Goal: Task Accomplishment & Management: Complete application form

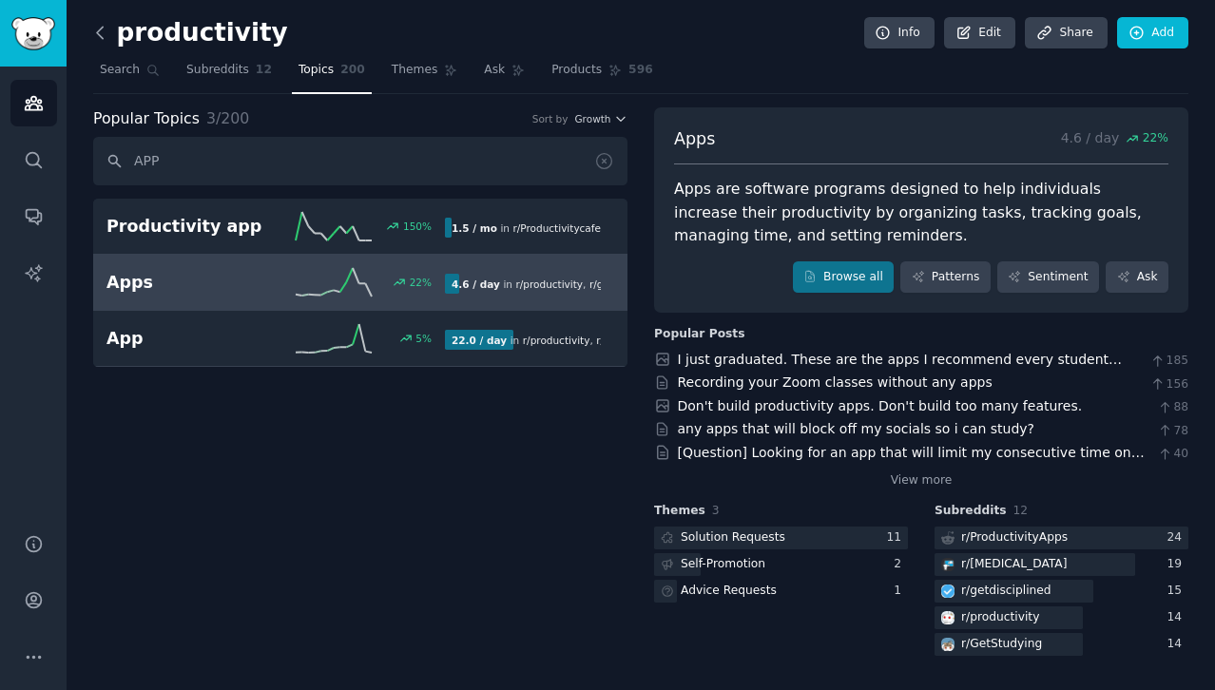
click at [102, 35] on icon at bounding box center [100, 33] width 20 height 20
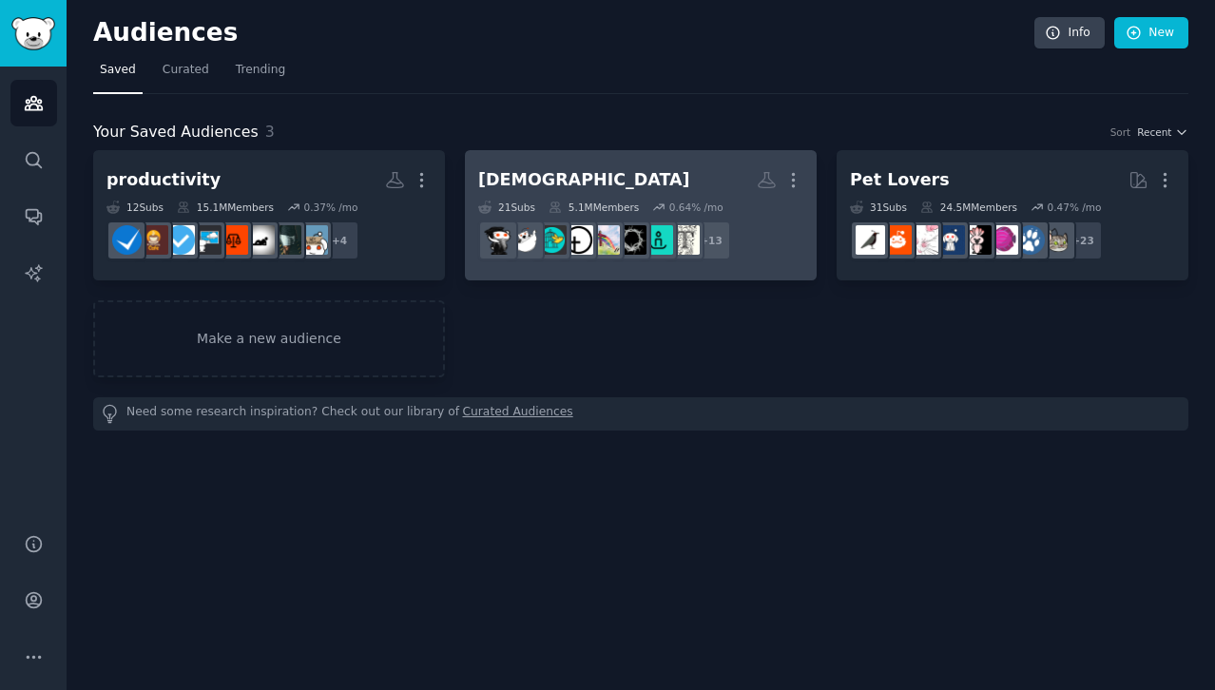
click at [632, 172] on h2 "[DEMOGRAPHIC_DATA] More" at bounding box center [640, 180] width 325 height 33
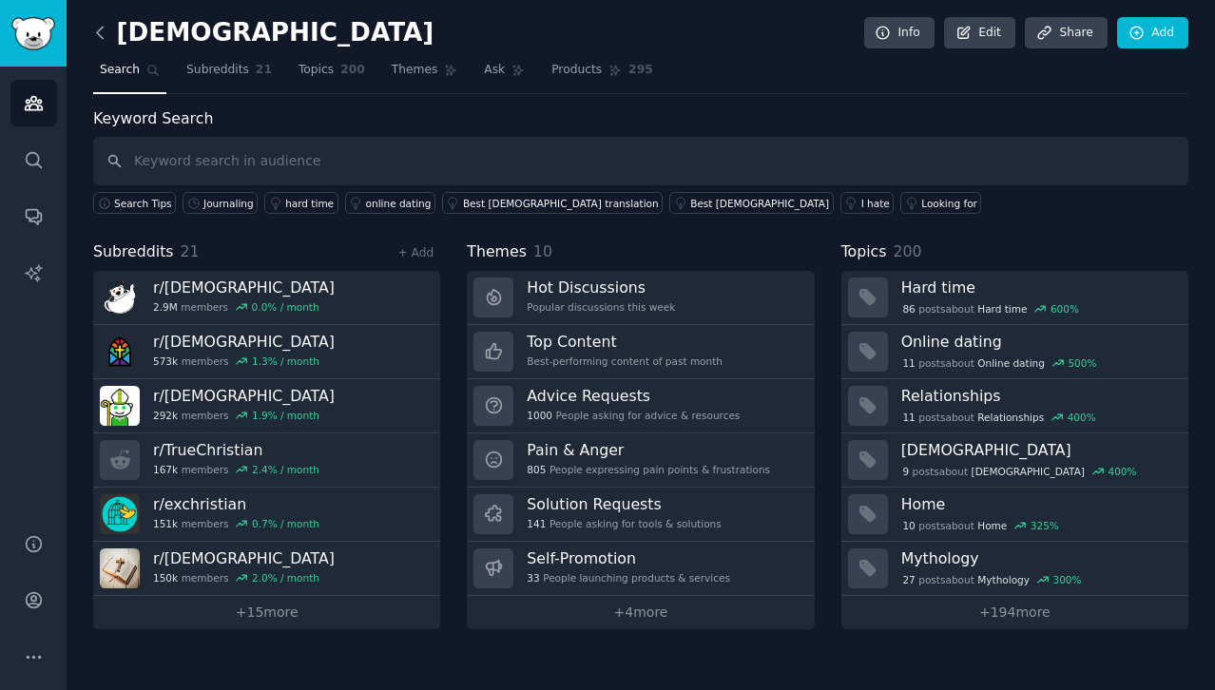
click at [102, 34] on icon at bounding box center [100, 33] width 20 height 20
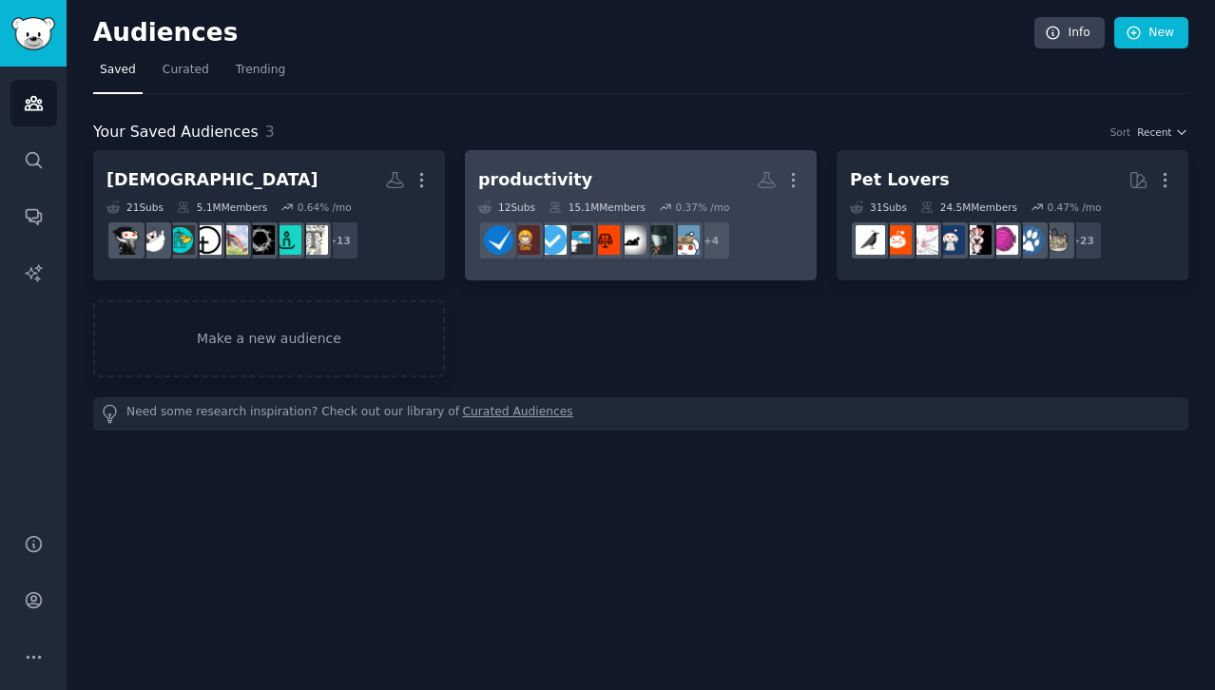
click at [616, 184] on h2 "productivity More" at bounding box center [640, 180] width 325 height 33
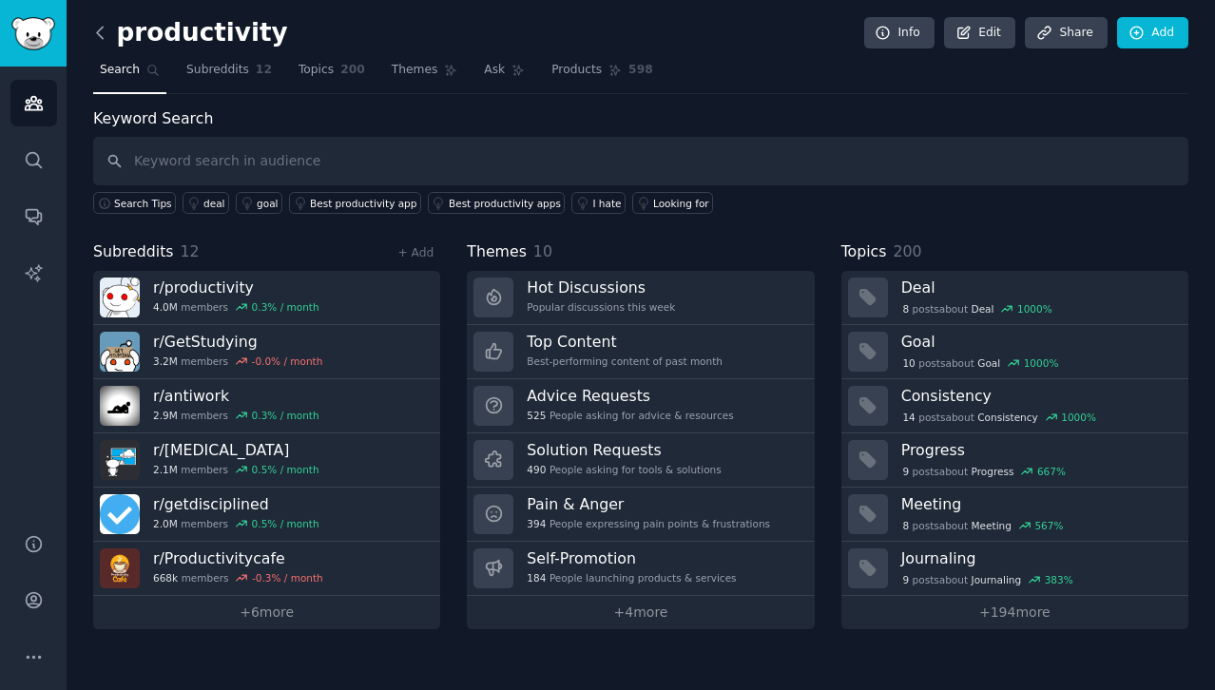
click at [99, 40] on icon at bounding box center [100, 33] width 20 height 20
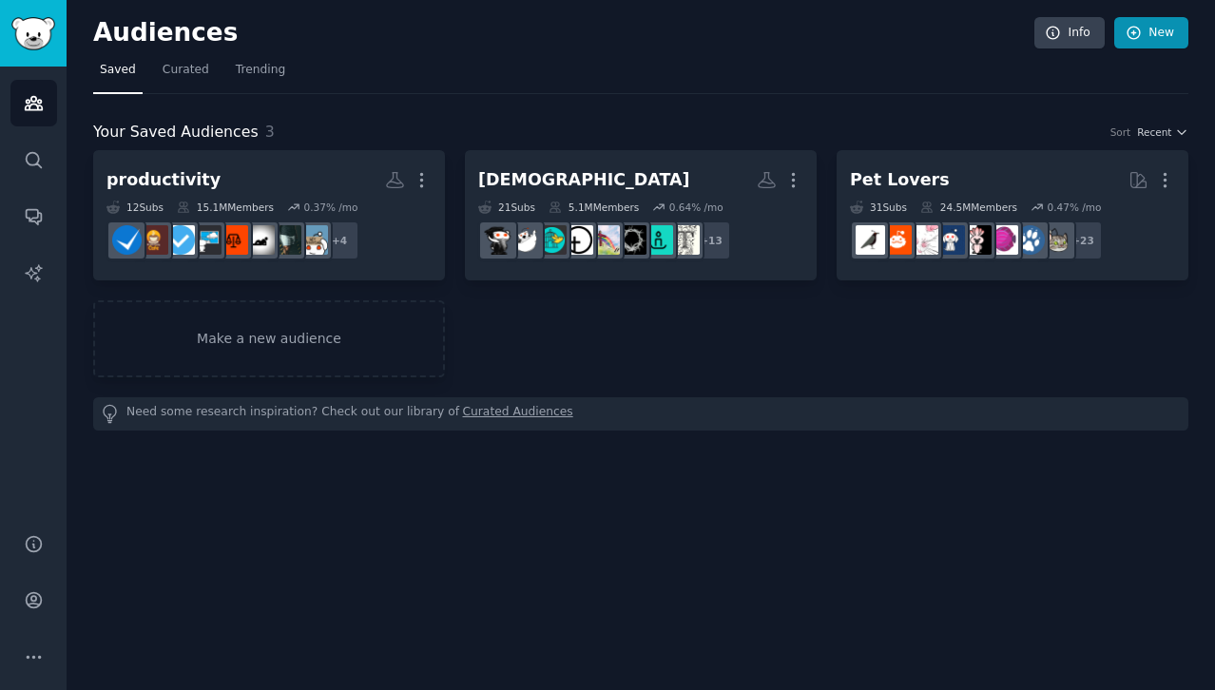
click at [1167, 45] on link "New" at bounding box center [1152, 33] width 74 height 32
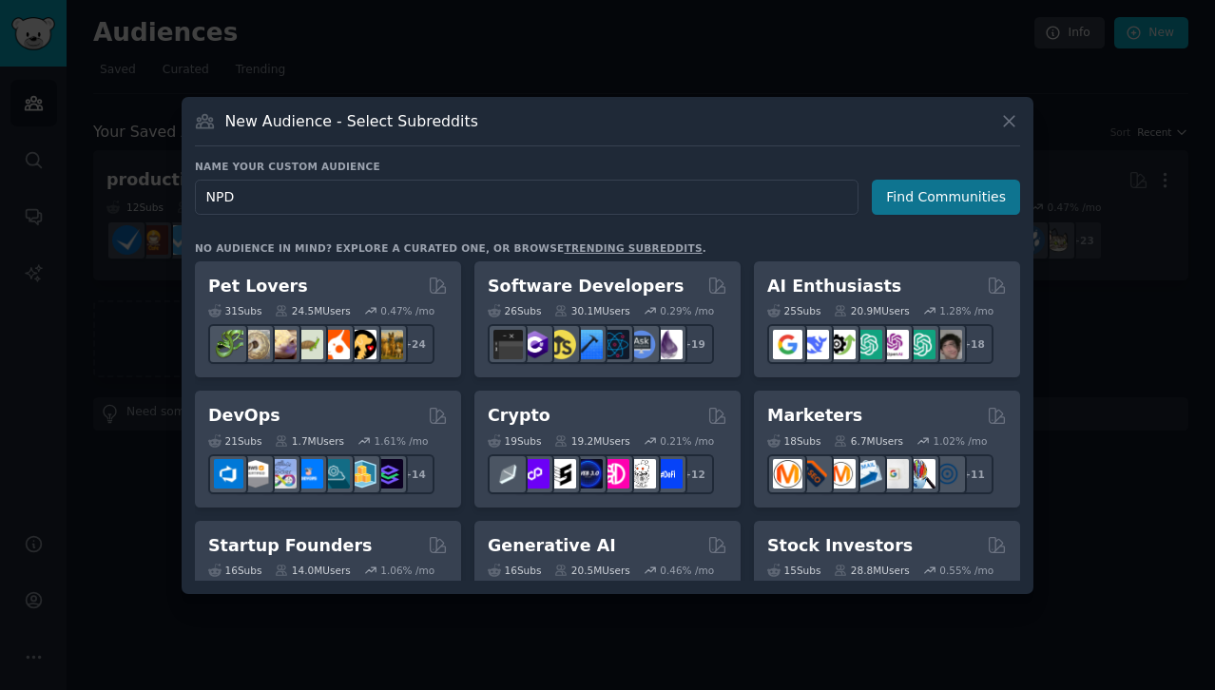
type input "NPD"
click at [945, 198] on button "Find Communities" at bounding box center [946, 197] width 148 height 35
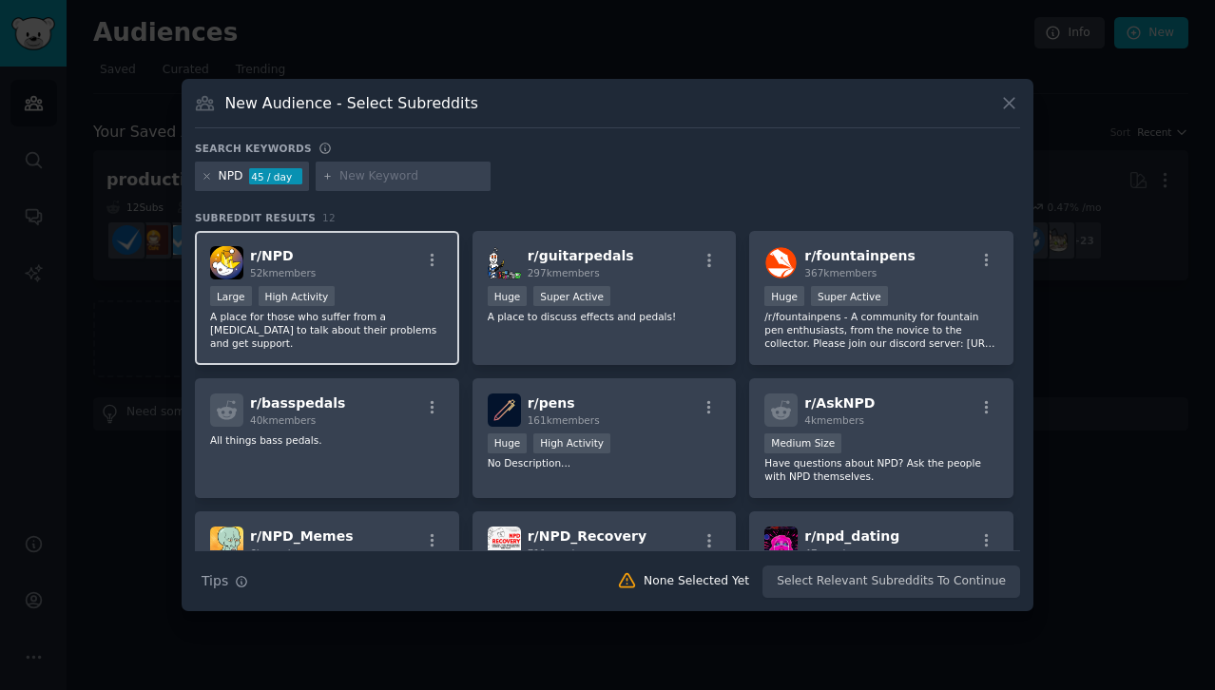
click at [420, 350] on div "r/ NPD 52k members Large High Activity A place for those who suffer from a [MED…" at bounding box center [327, 298] width 264 height 134
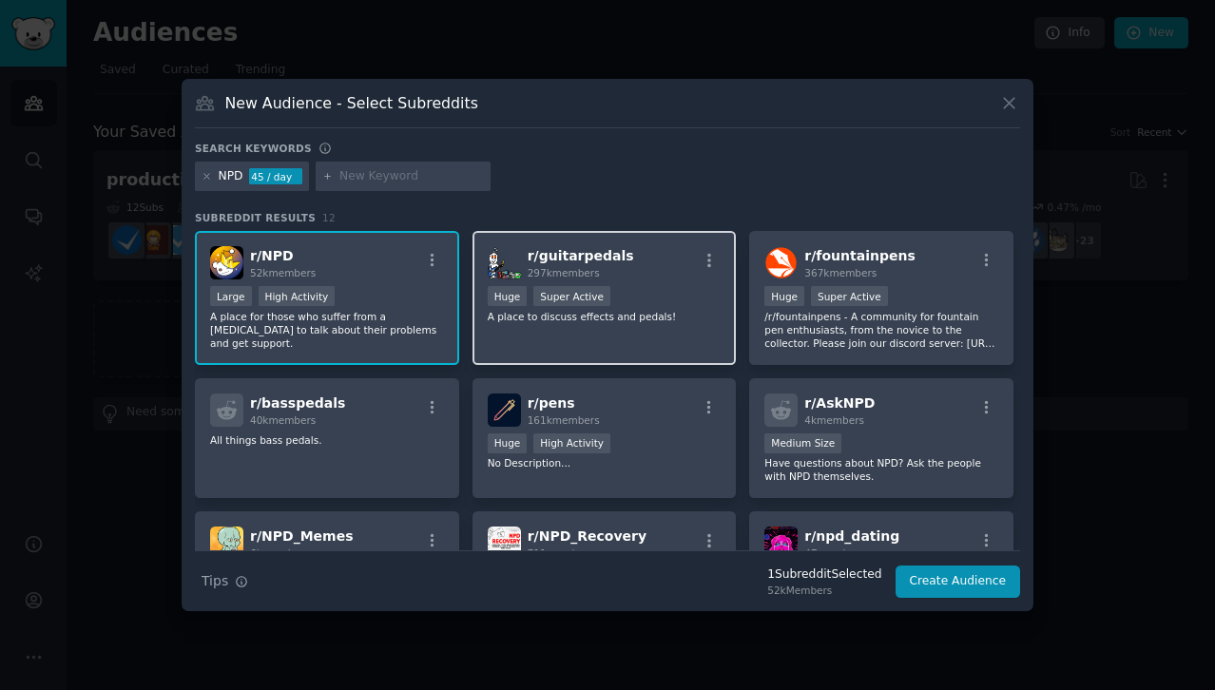
click at [638, 348] on div "r/ guitarpedals 297k members Huge Super Active A place to discuss effects and p…" at bounding box center [605, 298] width 264 height 134
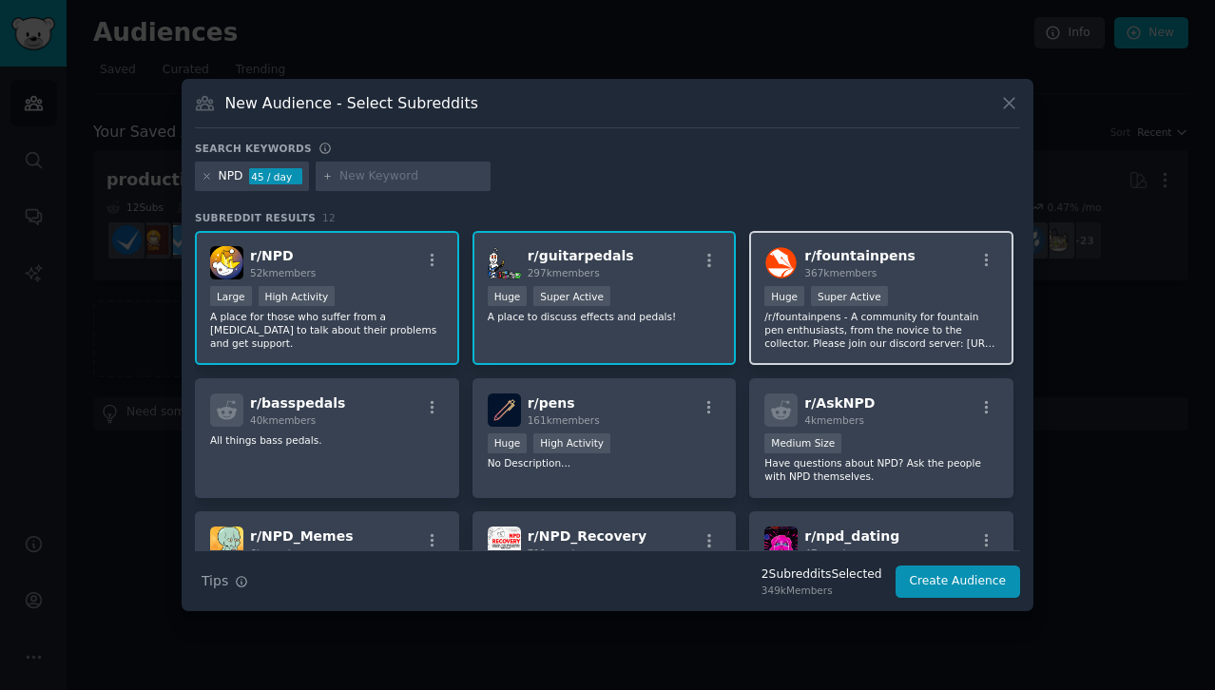
click at [786, 352] on div "r/ fountainpens 367k members Huge Super Active /r/fountainpens - A community fo…" at bounding box center [881, 298] width 264 height 134
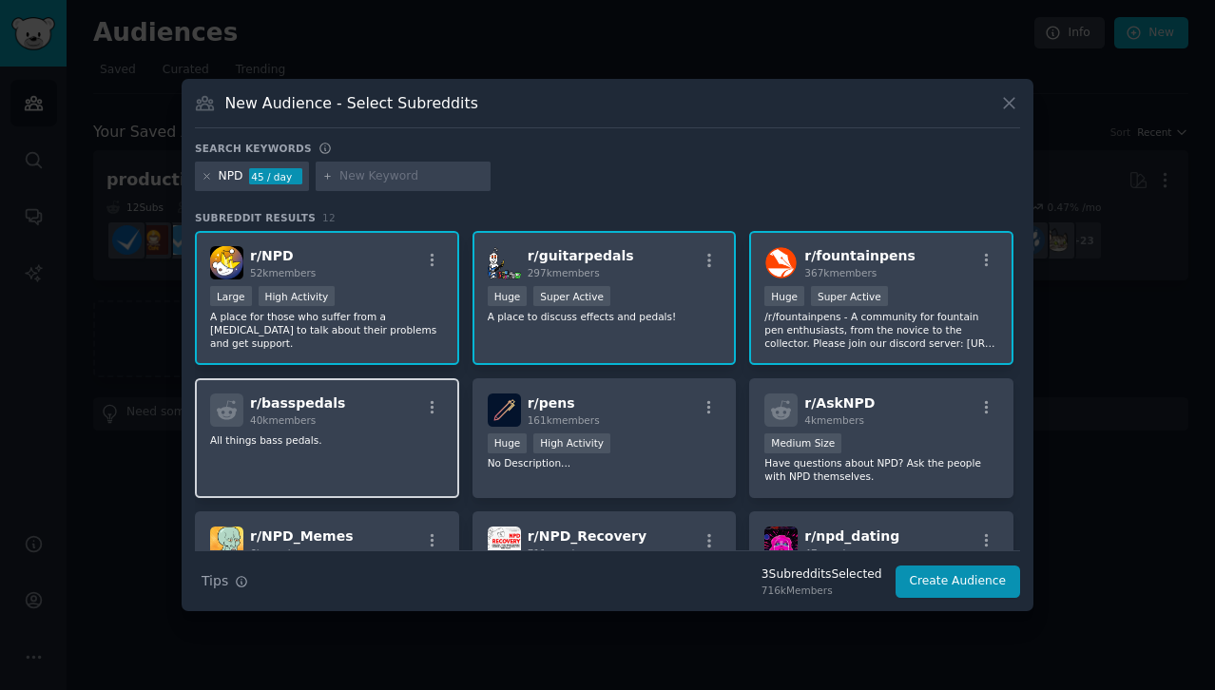
click at [357, 473] on div "r/ basspedals 40k members All things bass pedals." at bounding box center [327, 439] width 264 height 121
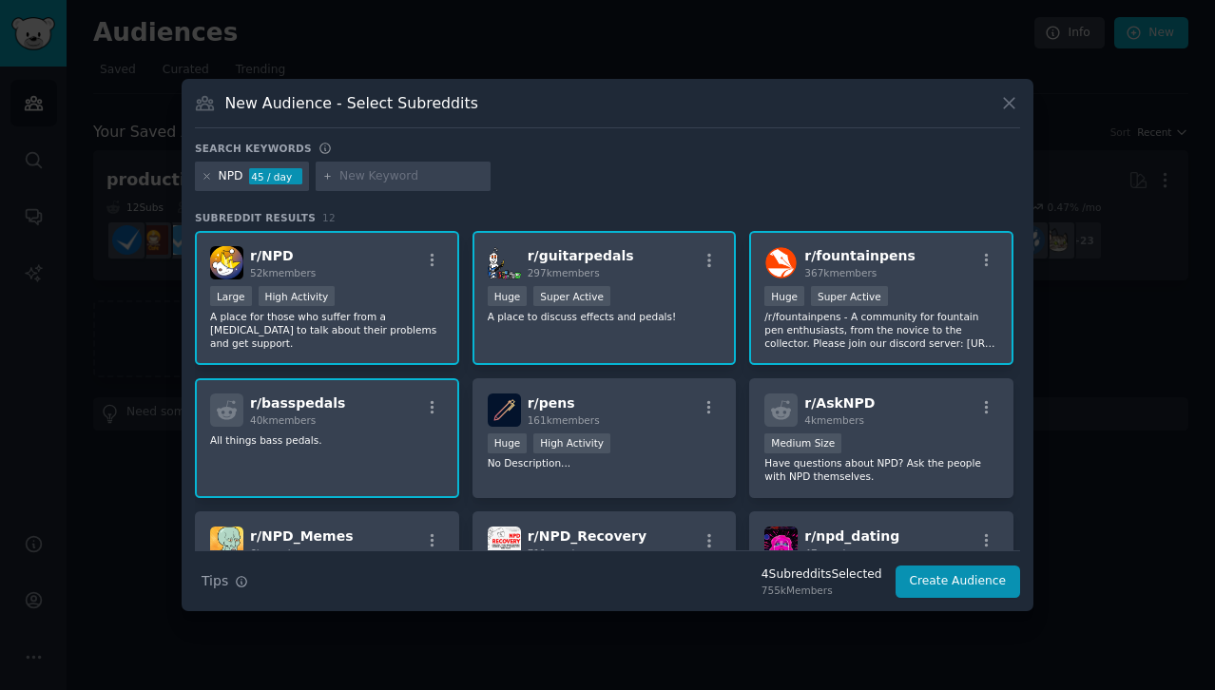
click at [1010, 105] on icon at bounding box center [1010, 103] width 20 height 20
